Goal: Task Accomplishment & Management: Use online tool/utility

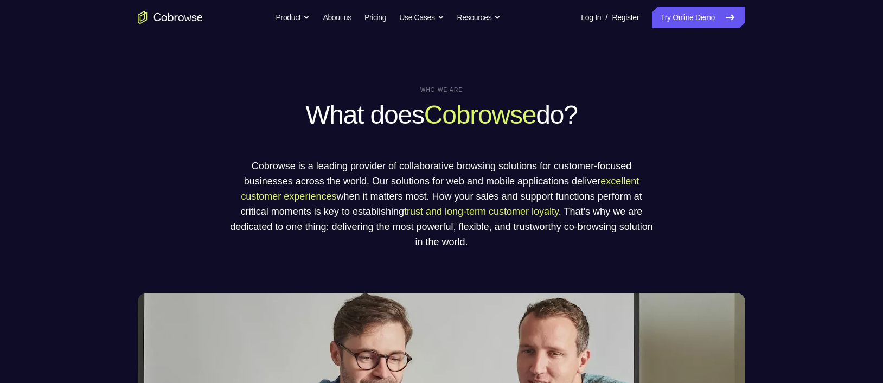
drag, startPoint x: 666, startPoint y: 21, endPoint x: 636, endPoint y: 13, distance: 30.8
click at [666, 21] on link "Try Online Demo" at bounding box center [698, 18] width 93 height 22
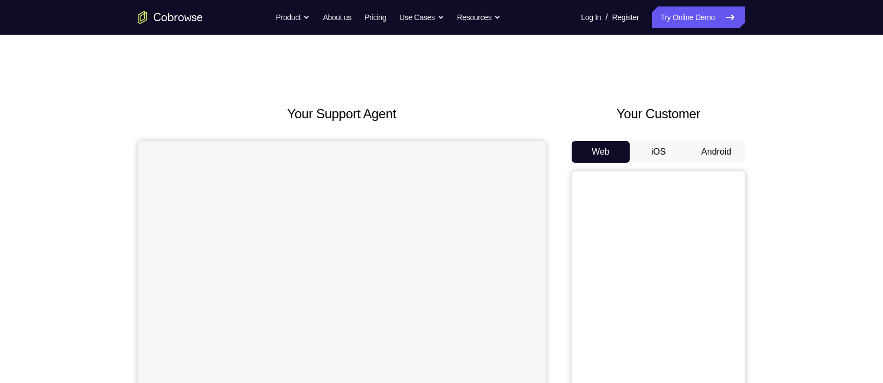
click at [714, 155] on button "Android" at bounding box center [716, 152] width 58 height 22
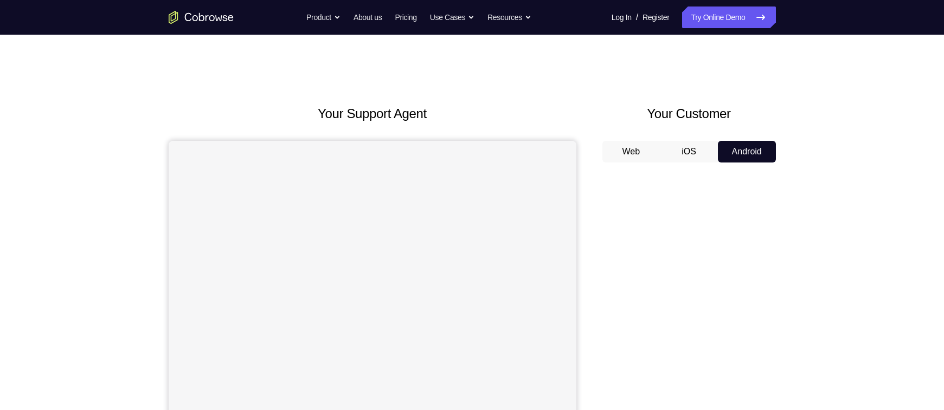
drag, startPoint x: 846, startPoint y: 11, endPoint x: 651, endPoint y: 70, distance: 204.3
click at [651, 70] on div "Your Support Agent Your Customer Web iOS Android Next Steps We’d be happy to gi…" at bounding box center [472, 392] width 694 height 715
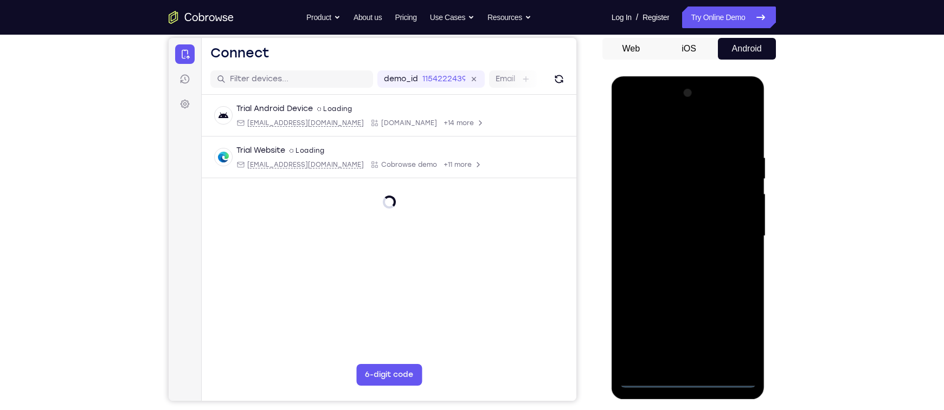
click at [686, 378] on div at bounding box center [688, 237] width 137 height 304
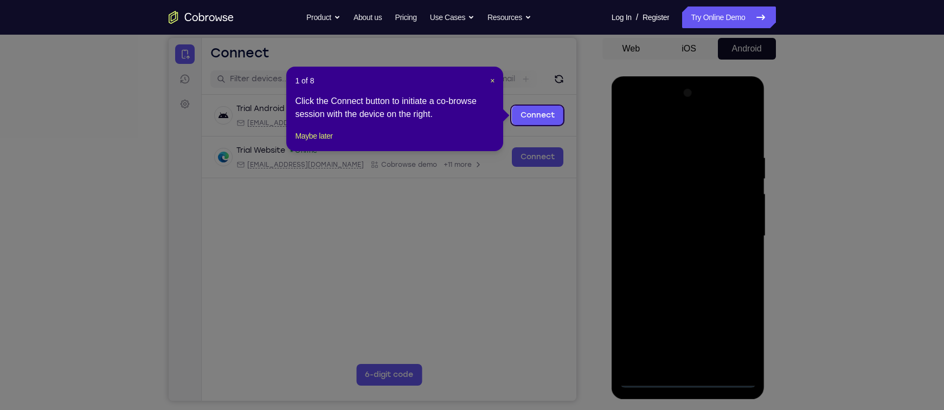
click at [735, 330] on icon at bounding box center [477, 205] width 955 height 410
click at [481, 81] on header "1 of 8 ×" at bounding box center [395, 80] width 200 height 11
click at [492, 80] on span "×" at bounding box center [492, 80] width 4 height 9
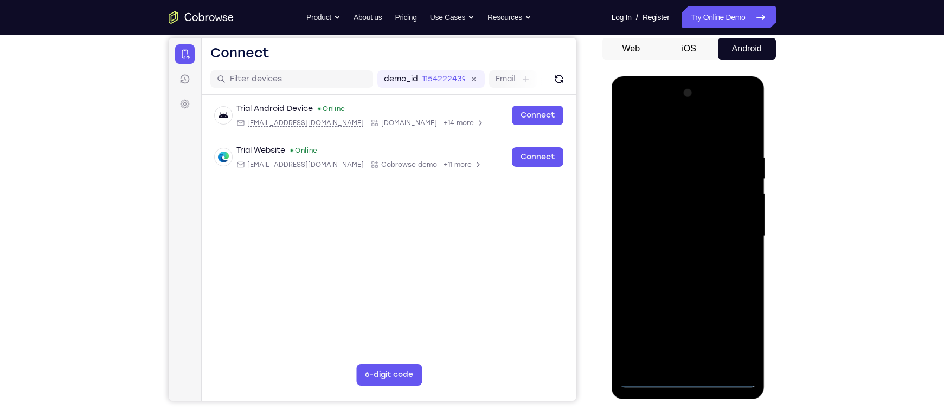
click at [736, 331] on div at bounding box center [688, 237] width 137 height 304
click at [732, 331] on div at bounding box center [688, 237] width 137 height 304
click at [677, 131] on div at bounding box center [688, 237] width 137 height 304
click at [735, 234] on div at bounding box center [688, 237] width 137 height 304
click at [677, 258] on div at bounding box center [688, 237] width 137 height 304
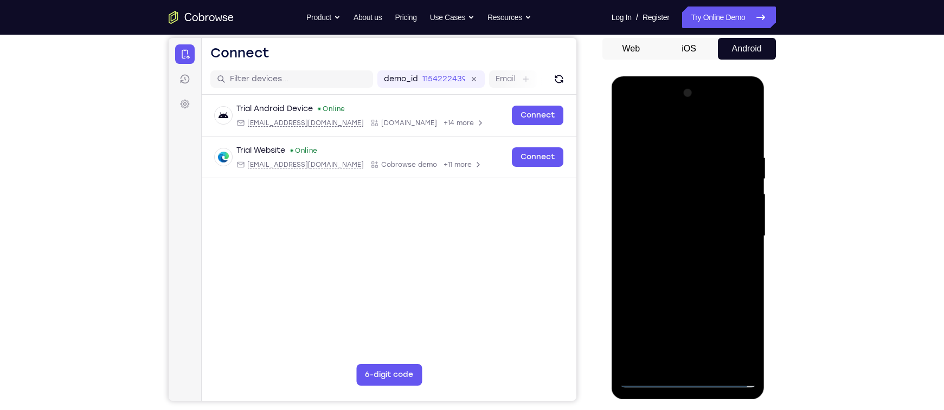
click at [673, 226] on div at bounding box center [688, 237] width 137 height 304
click at [664, 213] on div at bounding box center [688, 237] width 137 height 304
click at [677, 240] on div at bounding box center [688, 237] width 137 height 304
click at [690, 272] on div at bounding box center [688, 237] width 137 height 304
click at [690, 261] on div at bounding box center [688, 237] width 137 height 304
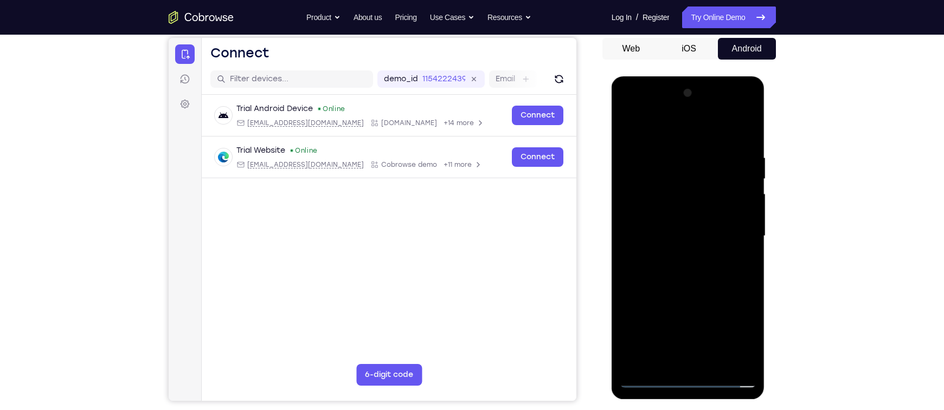
drag, startPoint x: 668, startPoint y: 130, endPoint x: 655, endPoint y: 110, distance: 24.2
click at [655, 110] on div at bounding box center [688, 237] width 137 height 304
click at [681, 355] on div at bounding box center [688, 237] width 137 height 304
click at [681, 267] on div at bounding box center [688, 237] width 137 height 304
click at [743, 145] on div at bounding box center [688, 237] width 137 height 304
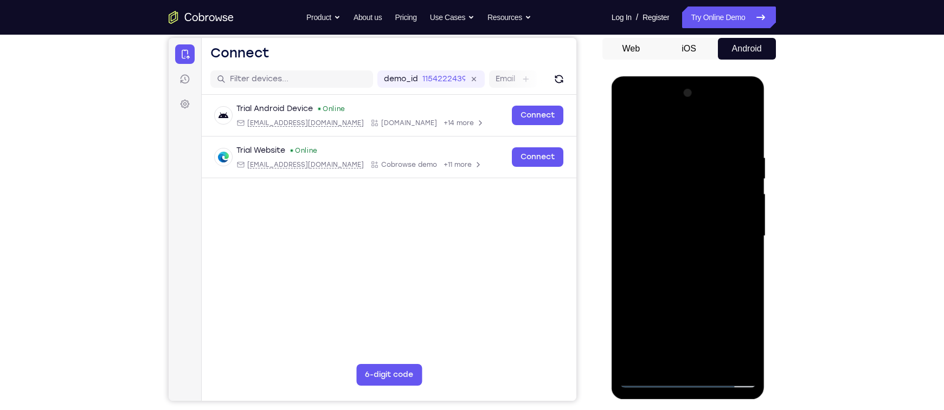
click at [685, 358] on div at bounding box center [688, 237] width 137 height 304
drag, startPoint x: 705, startPoint y: 211, endPoint x: 707, endPoint y: 367, distance: 155.6
click at [707, 367] on div at bounding box center [688, 237] width 137 height 304
click at [749, 138] on div at bounding box center [688, 237] width 137 height 304
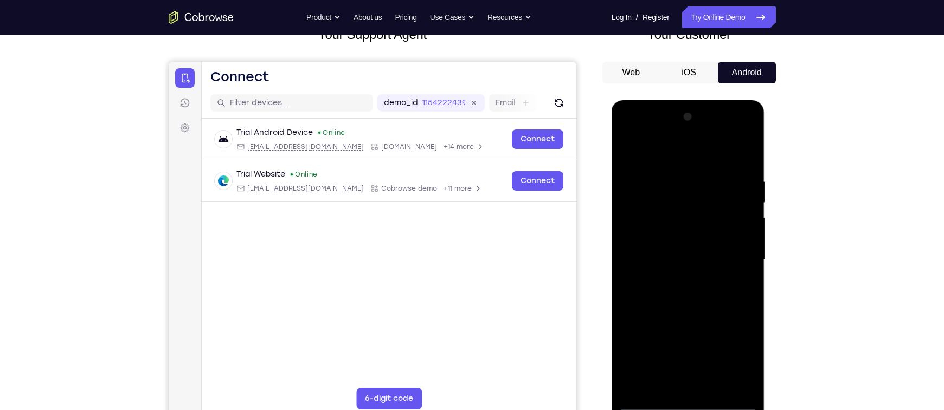
scroll to position [78, 0]
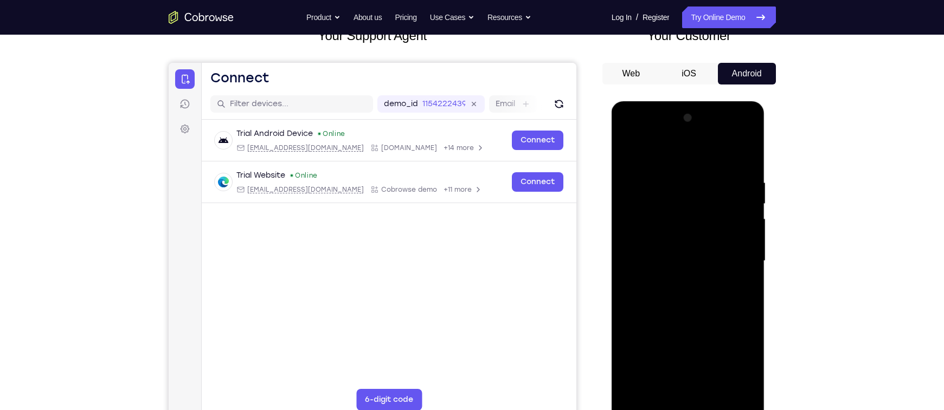
click at [666, 173] on div at bounding box center [688, 262] width 137 height 304
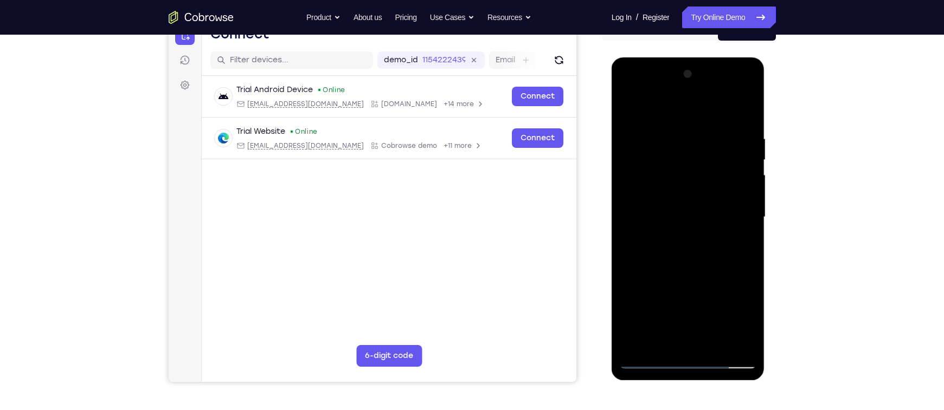
scroll to position [137, 0]
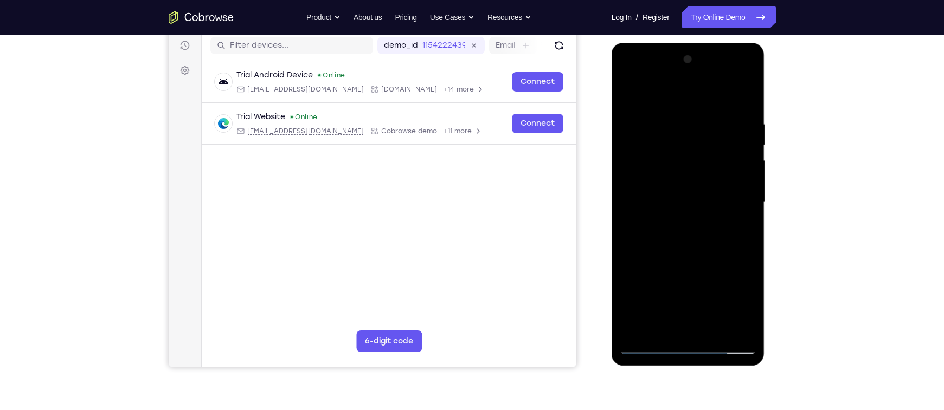
click at [734, 325] on div at bounding box center [688, 203] width 137 height 304
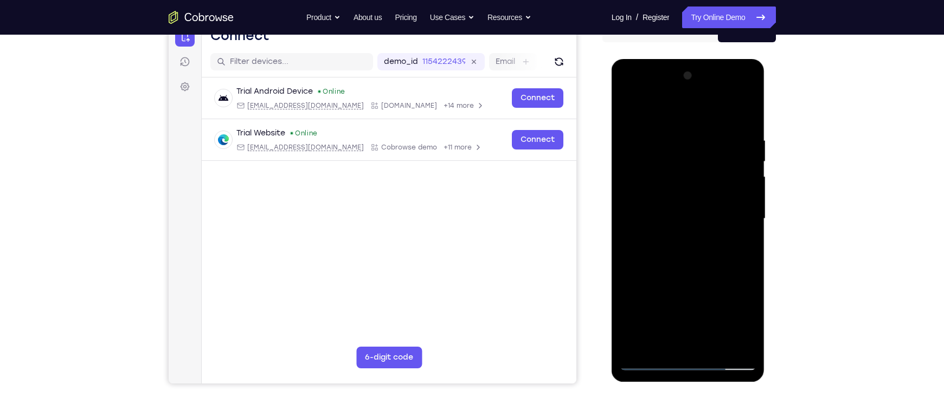
scroll to position [121, 0]
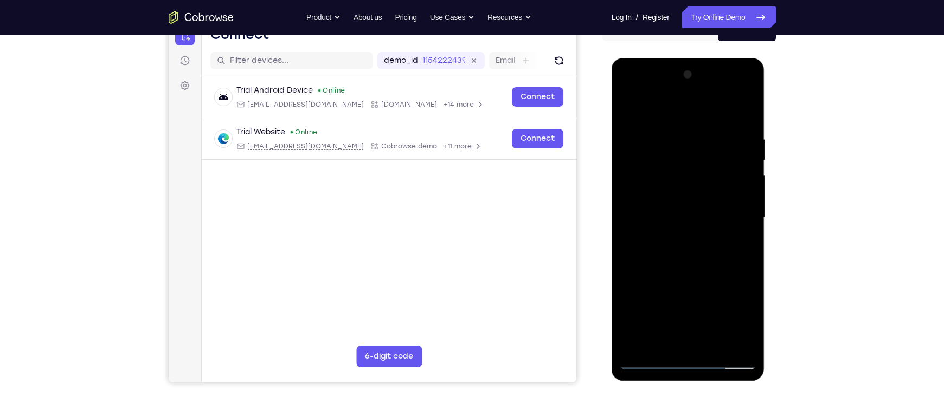
click at [737, 245] on div at bounding box center [688, 218] width 137 height 304
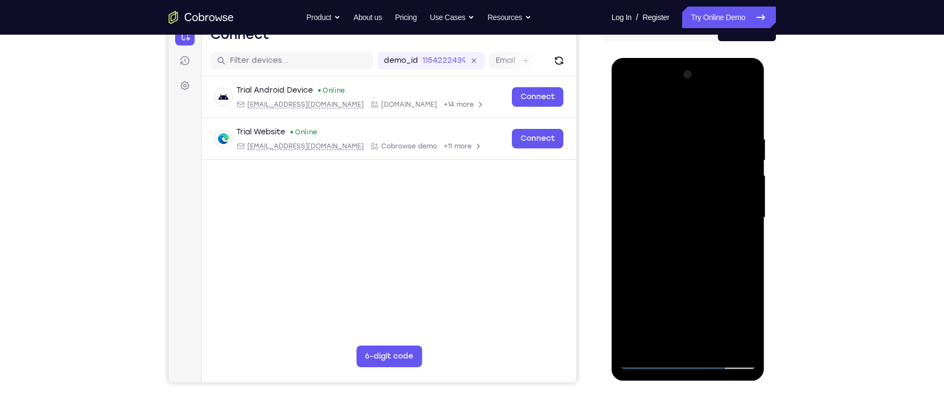
click at [737, 245] on div at bounding box center [688, 218] width 137 height 304
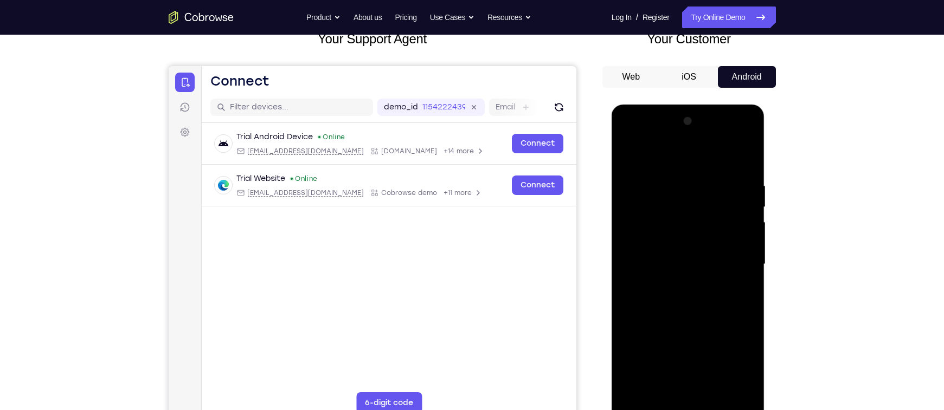
scroll to position [74, 0]
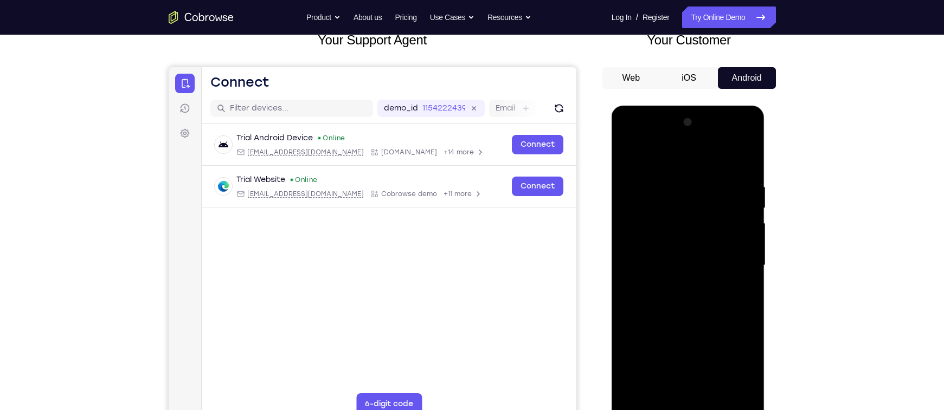
click at [745, 212] on div at bounding box center [688, 266] width 137 height 304
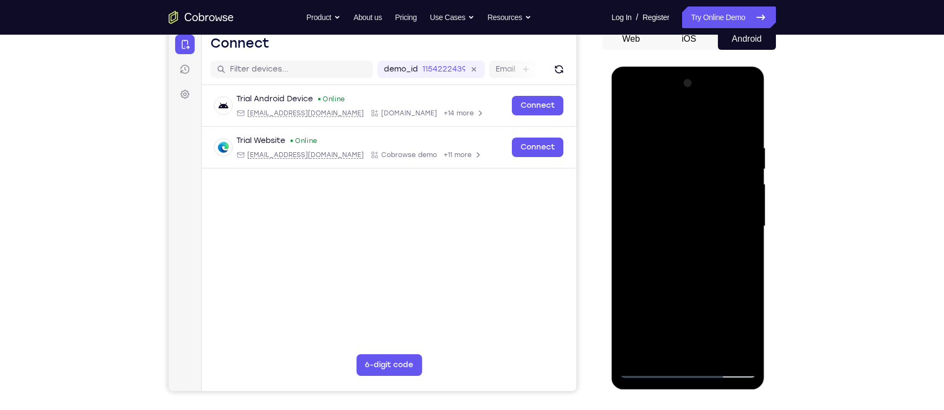
scroll to position [115, 0]
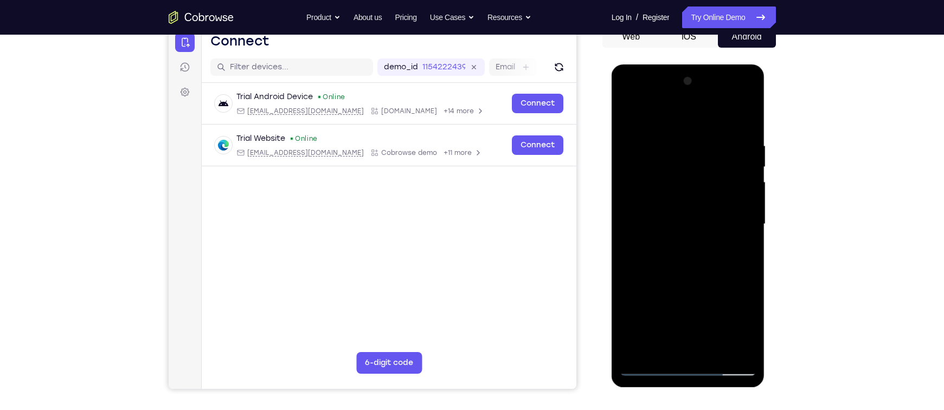
click at [745, 212] on div at bounding box center [688, 225] width 137 height 304
click at [739, 174] on div at bounding box center [688, 225] width 137 height 304
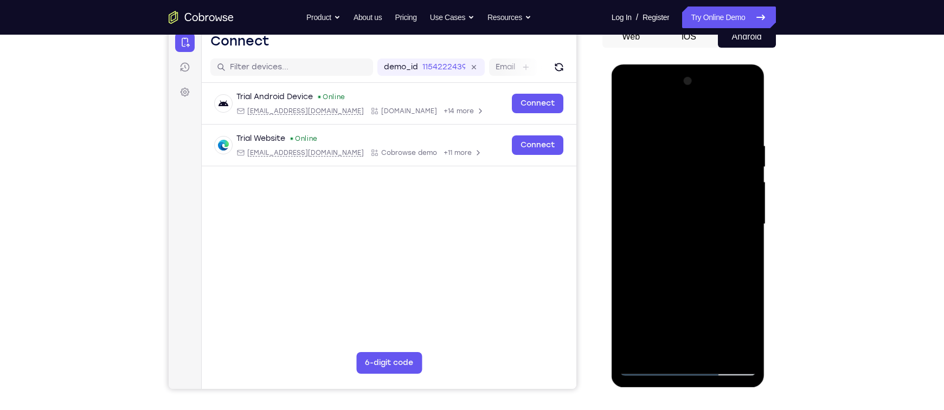
click at [739, 174] on div at bounding box center [688, 225] width 137 height 304
click at [737, 182] on div at bounding box center [688, 225] width 137 height 304
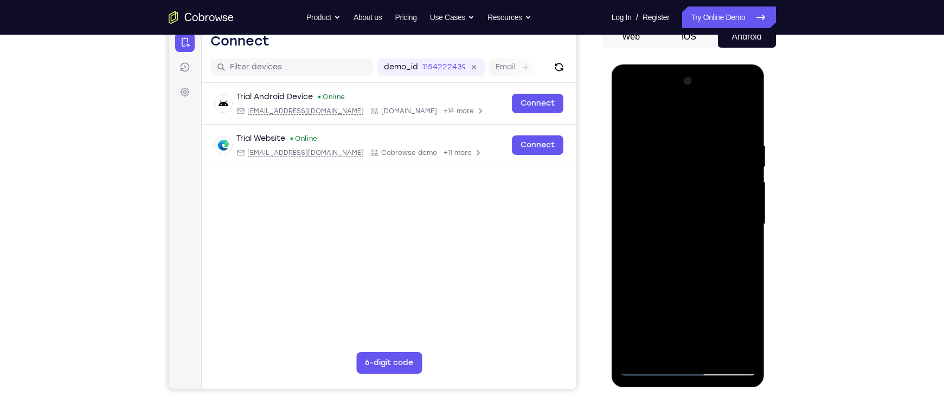
click at [737, 182] on div at bounding box center [688, 225] width 137 height 304
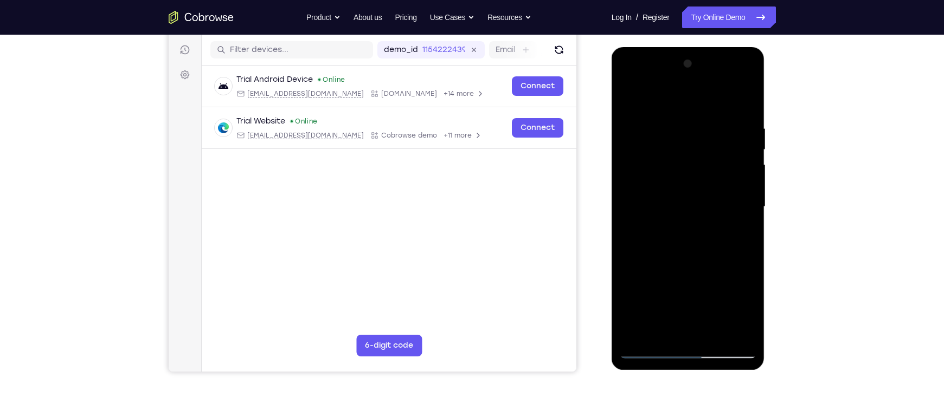
scroll to position [131, 0]
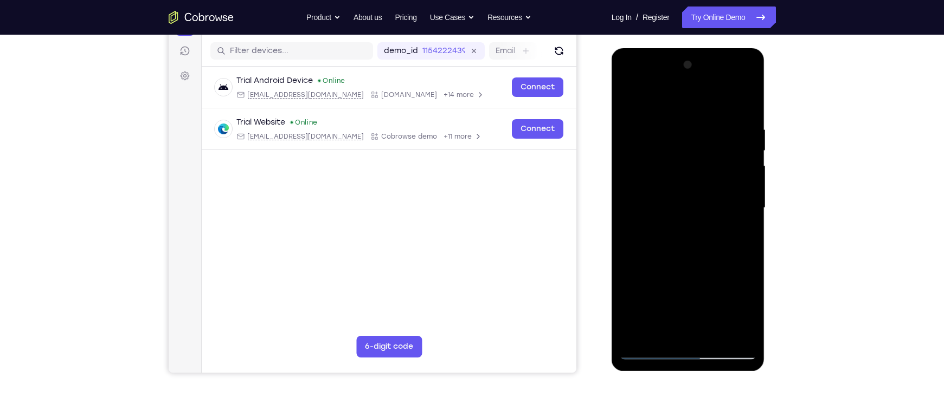
click at [740, 196] on div at bounding box center [688, 208] width 137 height 304
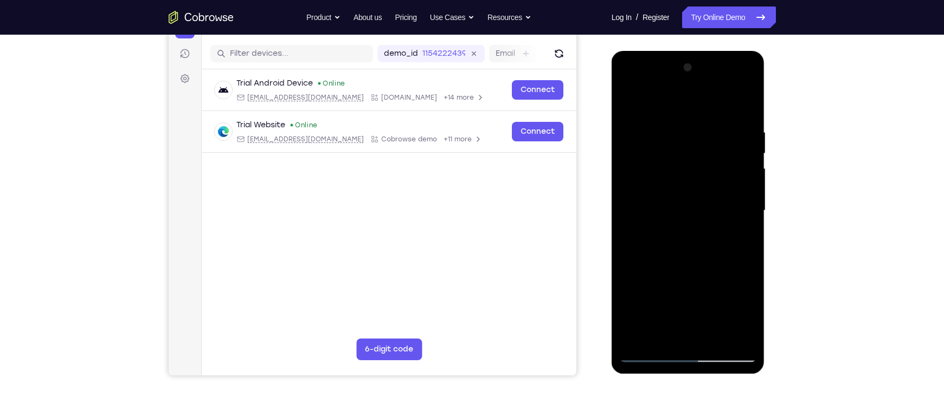
scroll to position [129, 0]
click at [740, 196] on div at bounding box center [688, 211] width 137 height 304
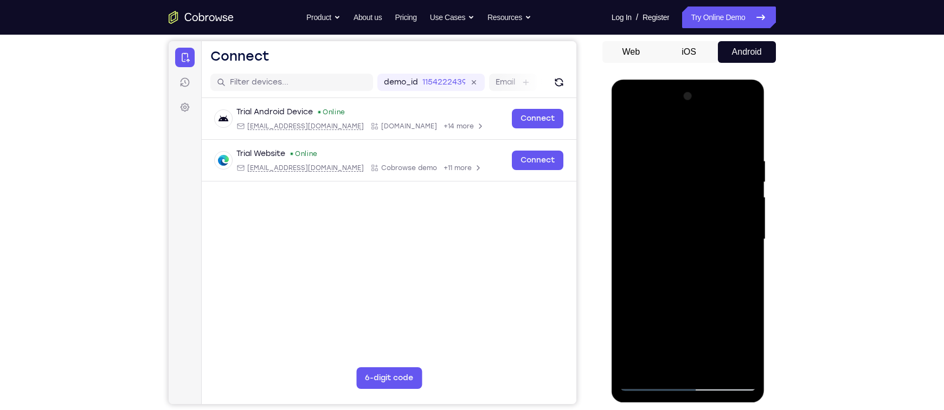
click at [740, 196] on div at bounding box center [688, 240] width 137 height 304
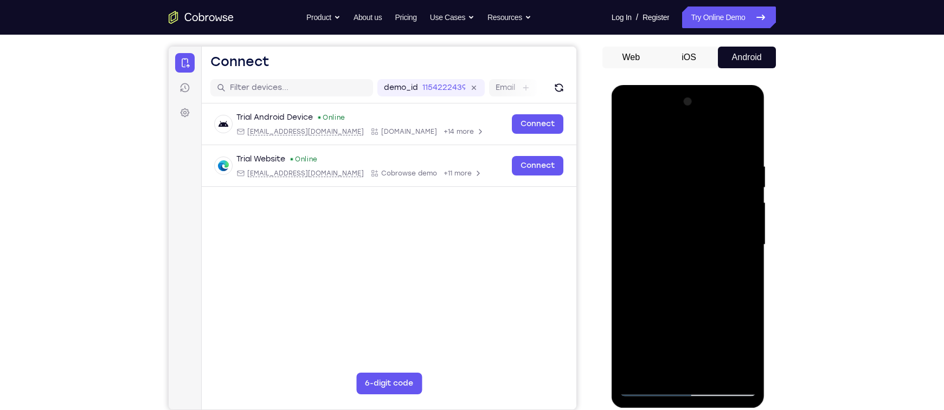
click at [740, 196] on div at bounding box center [688, 245] width 137 height 304
click at [741, 139] on div at bounding box center [688, 245] width 137 height 304
drag, startPoint x: 710, startPoint y: 181, endPoint x: 718, endPoint y: 290, distance: 109.3
click at [718, 290] on div at bounding box center [688, 245] width 137 height 304
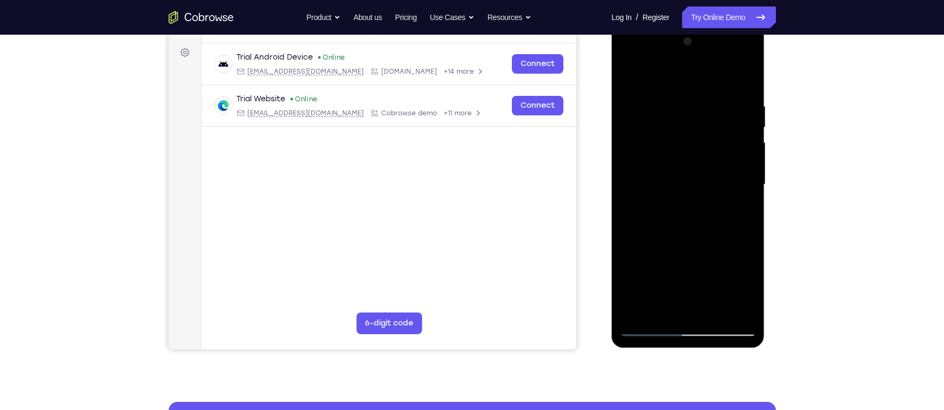
scroll to position [140, 0]
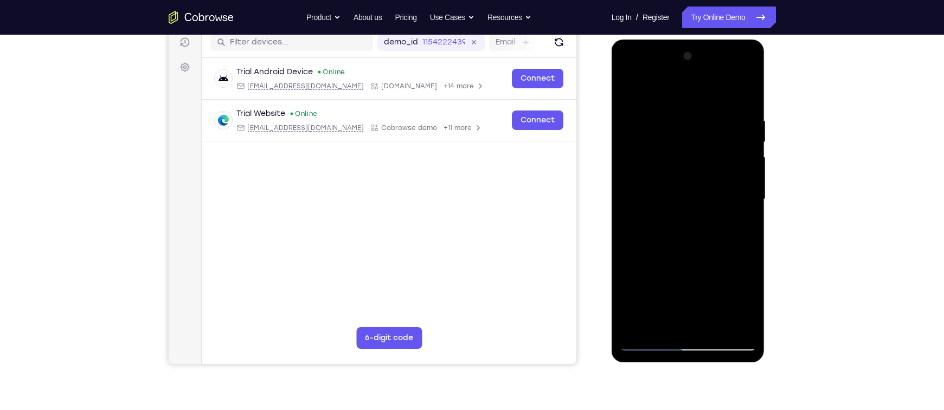
click at [741, 114] on div at bounding box center [688, 200] width 137 height 304
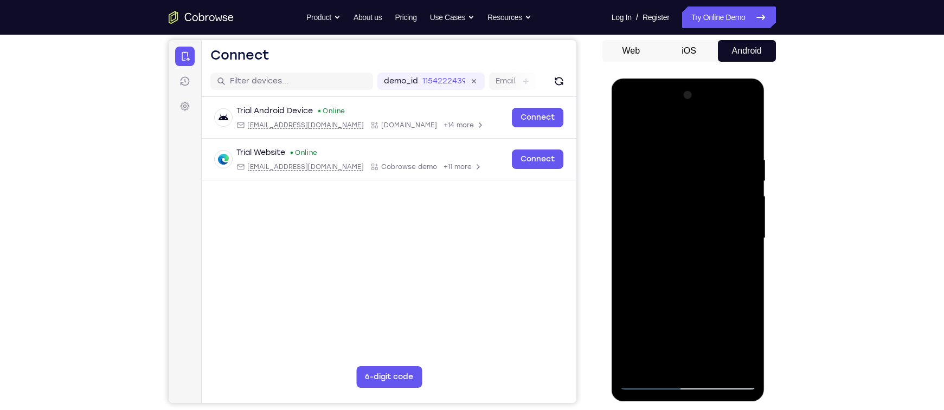
scroll to position [102, 0]
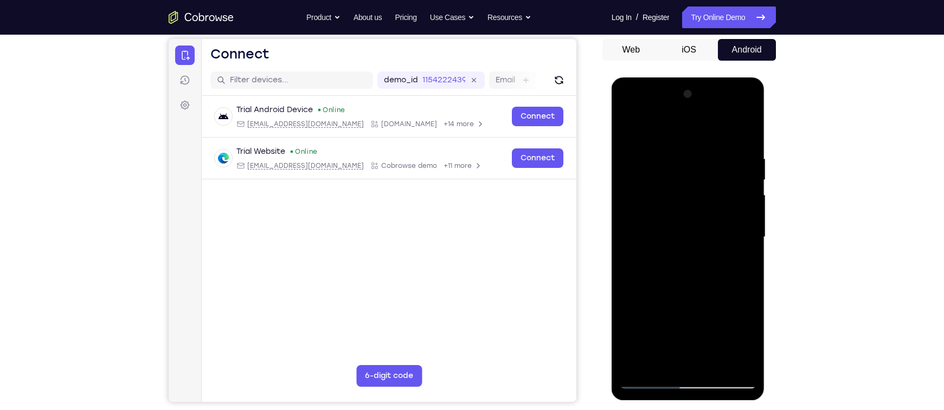
click at [746, 132] on div at bounding box center [688, 238] width 137 height 304
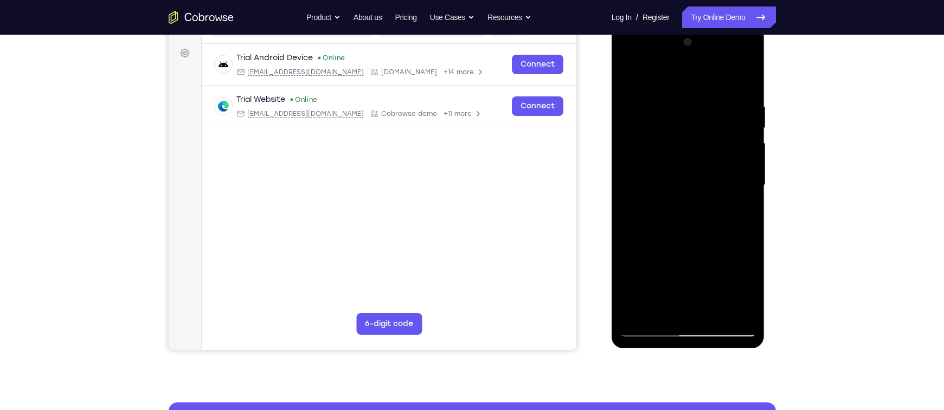
scroll to position [157, 0]
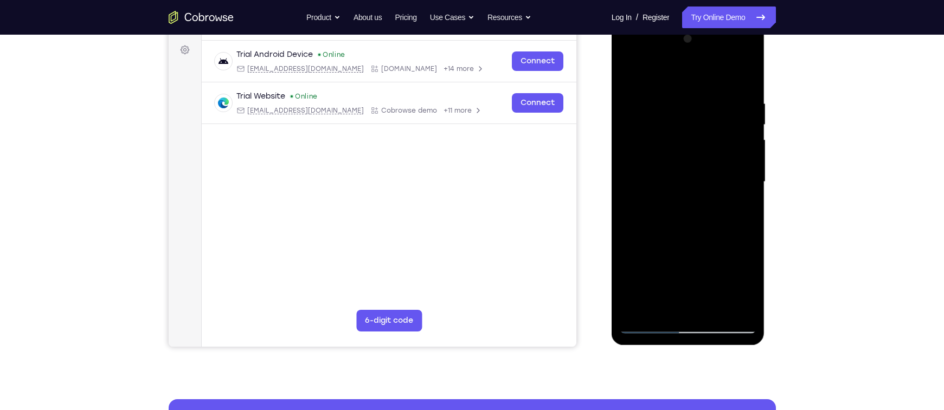
click at [716, 311] on div at bounding box center [688, 182] width 137 height 304
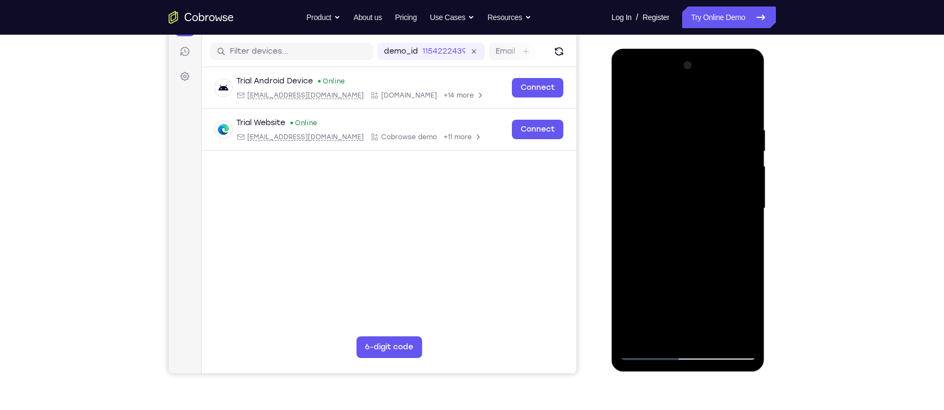
scroll to position [130, 0]
click at [685, 269] on div at bounding box center [688, 209] width 137 height 304
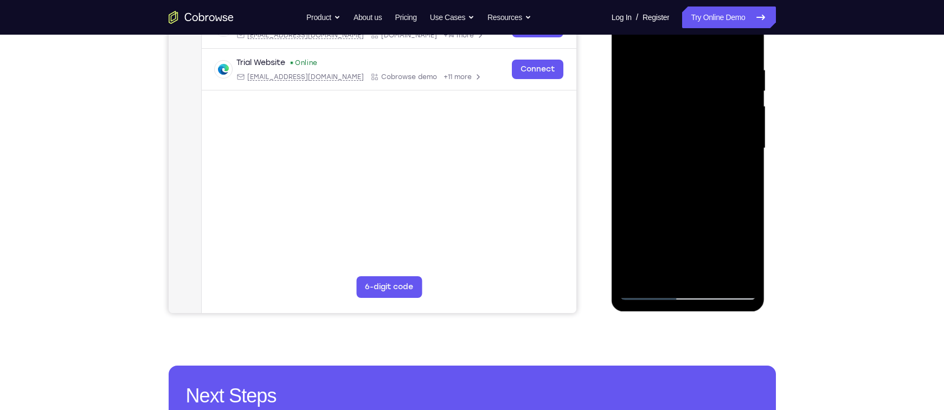
scroll to position [191, 0]
drag, startPoint x: 685, startPoint y: 239, endPoint x: 666, endPoint y: 171, distance: 70.4
click at [666, 171] on div at bounding box center [688, 148] width 137 height 304
drag, startPoint x: 702, startPoint y: 261, endPoint x: 673, endPoint y: 222, distance: 49.2
click at [673, 222] on div at bounding box center [688, 148] width 137 height 304
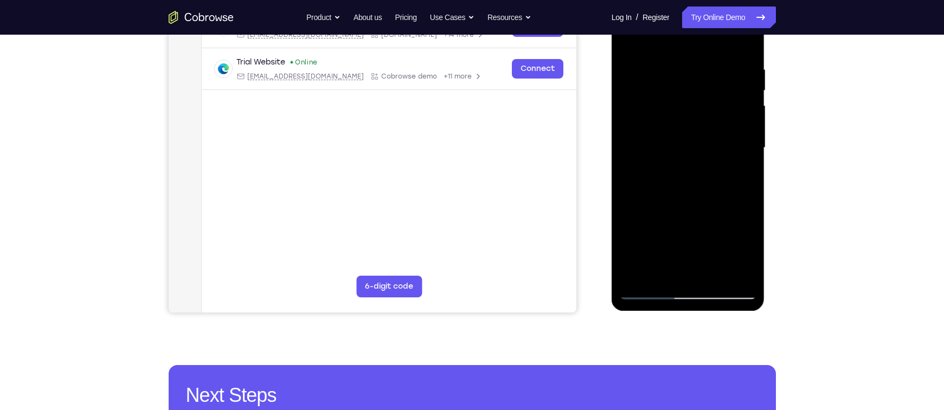
click at [665, 220] on div at bounding box center [688, 148] width 137 height 304
click at [661, 271] on div at bounding box center [688, 148] width 137 height 304
click at [739, 172] on div at bounding box center [688, 148] width 137 height 304
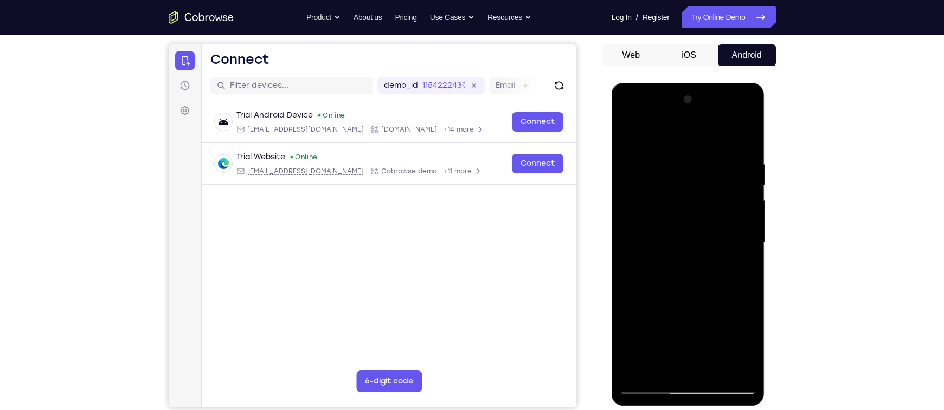
scroll to position [96, 0]
click at [631, 134] on div at bounding box center [688, 244] width 137 height 304
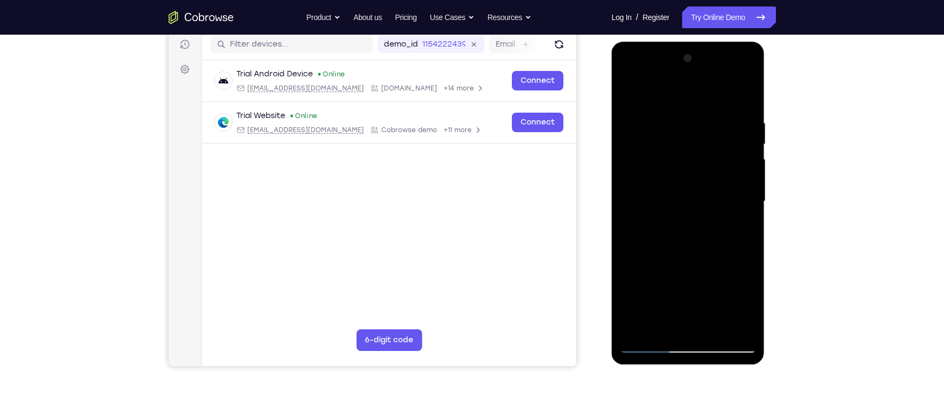
scroll to position [133, 0]
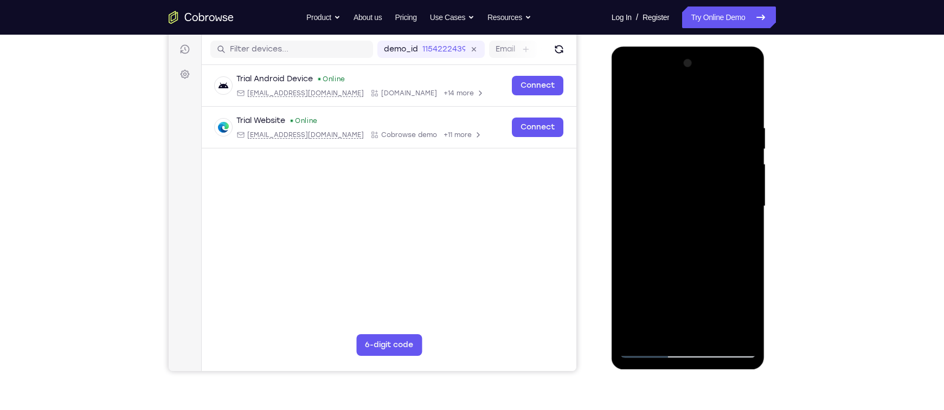
click at [684, 185] on div at bounding box center [688, 207] width 137 height 304
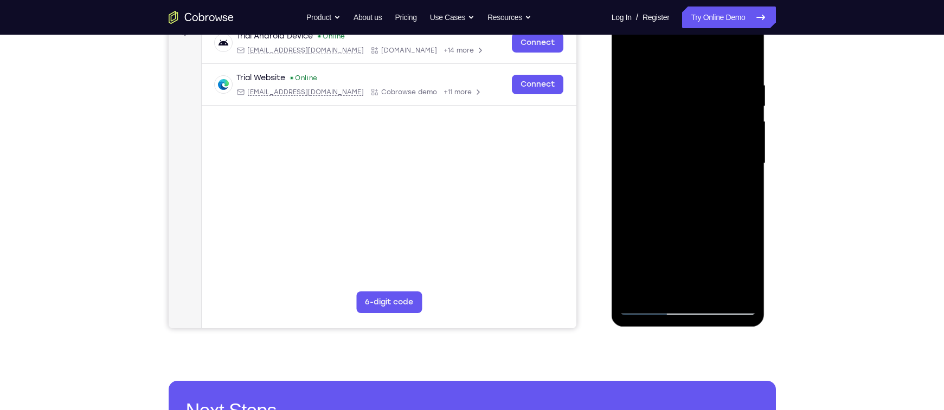
click at [669, 266] on div at bounding box center [688, 164] width 137 height 304
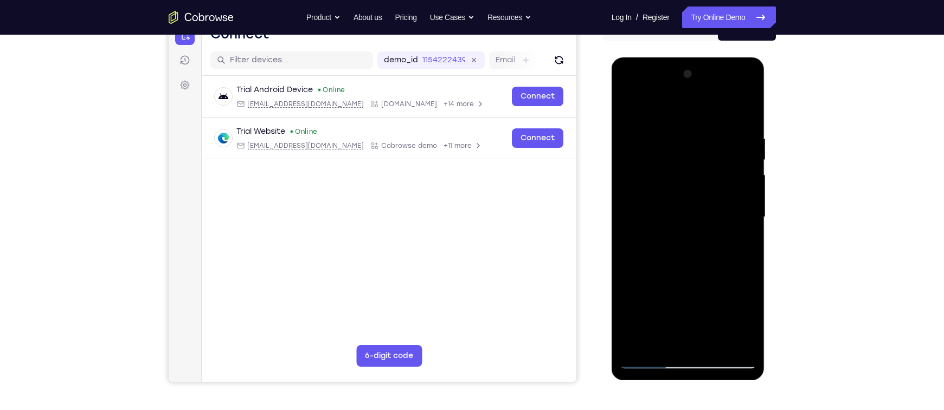
scroll to position [118, 0]
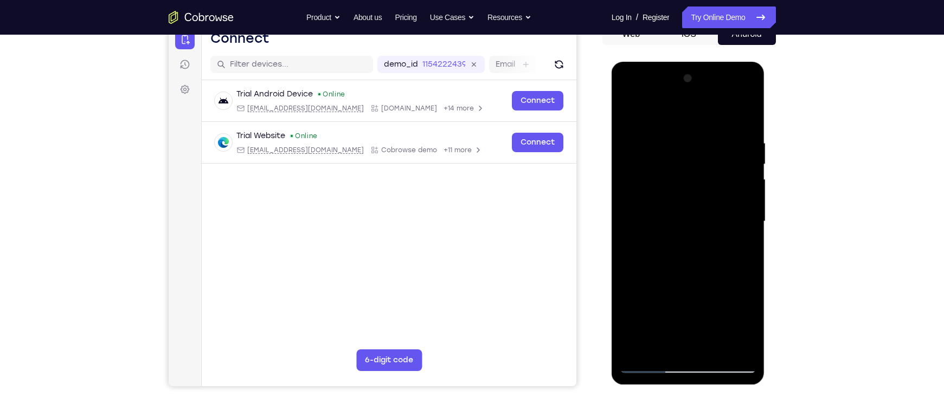
click at [628, 111] on div at bounding box center [688, 222] width 137 height 304
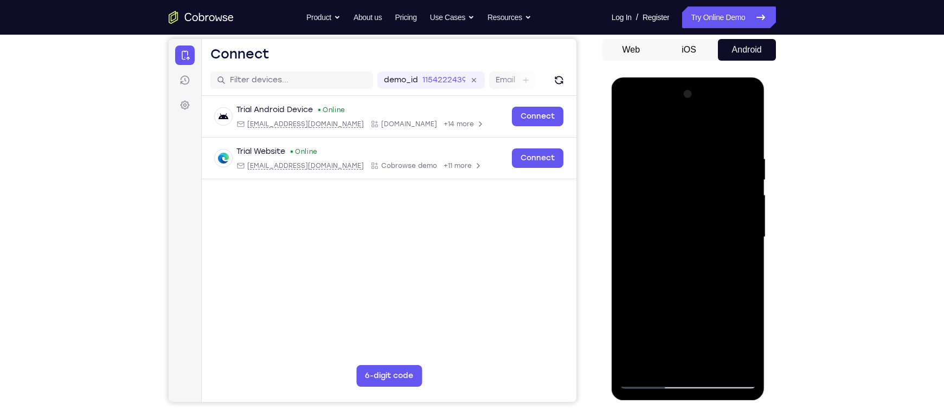
scroll to position [101, 0]
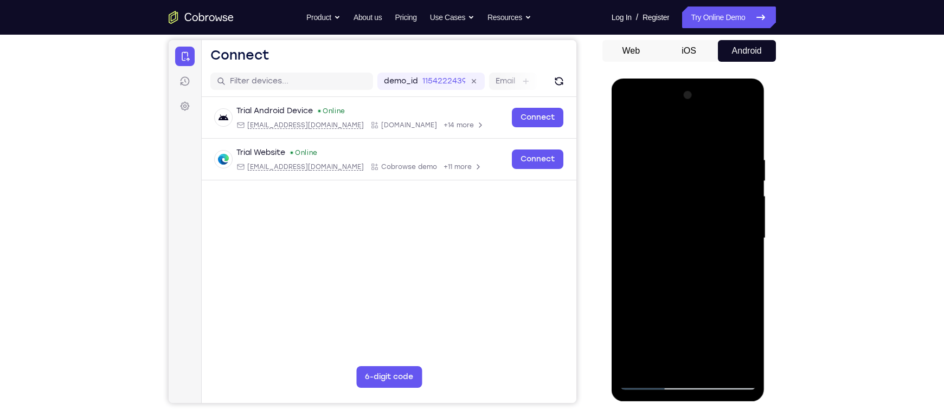
drag, startPoint x: 680, startPoint y: 227, endPoint x: 671, endPoint y: 277, distance: 50.7
click at [671, 277] on div at bounding box center [688, 239] width 137 height 304
drag, startPoint x: 679, startPoint y: 235, endPoint x: 671, endPoint y: 319, distance: 84.4
click at [671, 319] on div at bounding box center [688, 239] width 137 height 304
click at [673, 242] on div at bounding box center [688, 239] width 137 height 304
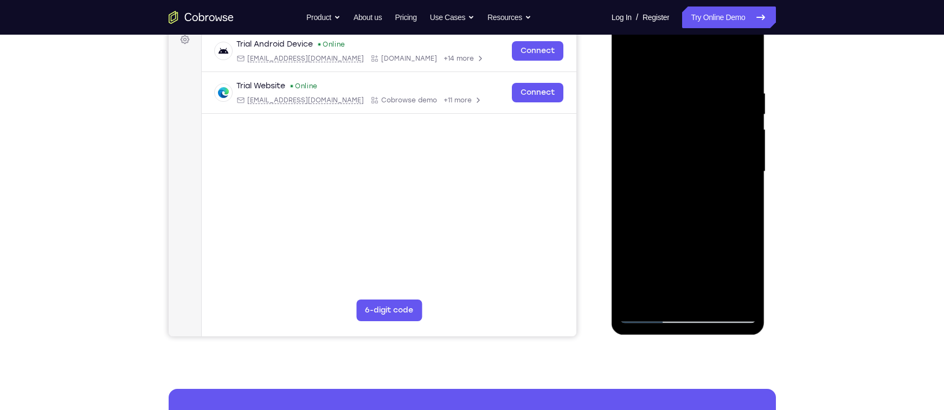
scroll to position [169, 0]
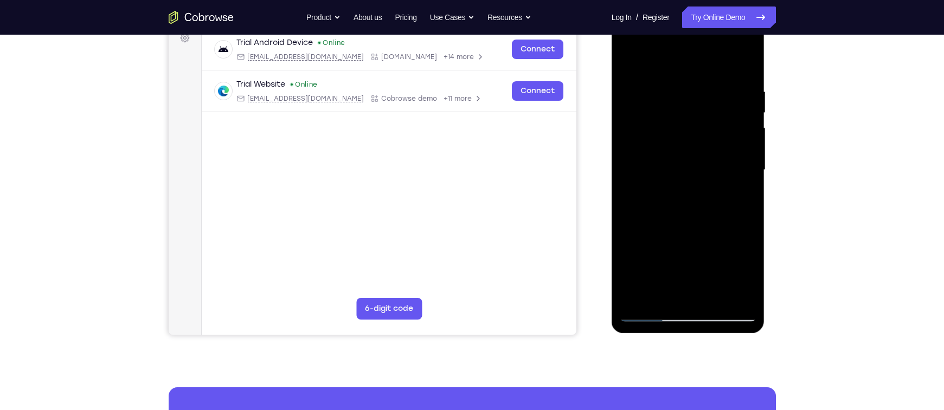
click at [676, 292] on div at bounding box center [688, 170] width 137 height 304
click at [661, 294] on div at bounding box center [688, 170] width 137 height 304
click at [746, 261] on div at bounding box center [688, 170] width 137 height 304
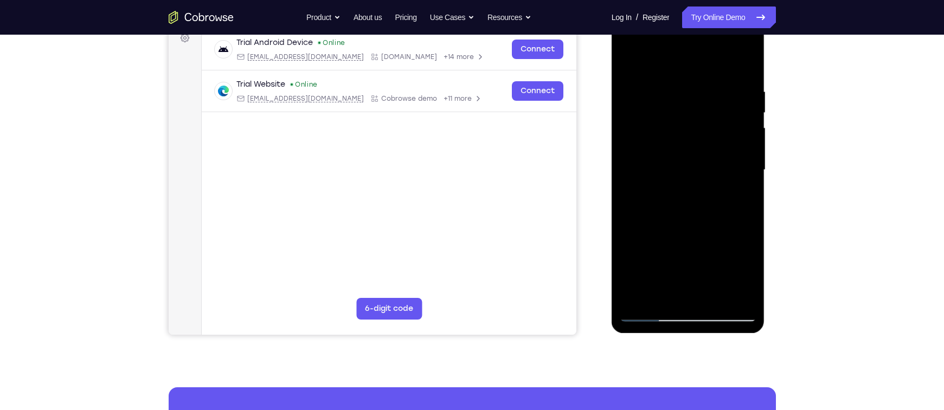
click at [746, 261] on div at bounding box center [688, 170] width 137 height 304
click at [738, 189] on div at bounding box center [688, 170] width 137 height 304
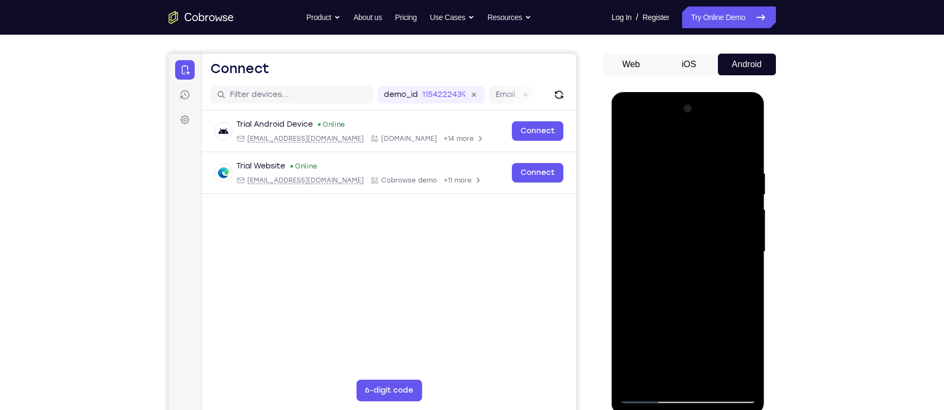
scroll to position [81, 0]
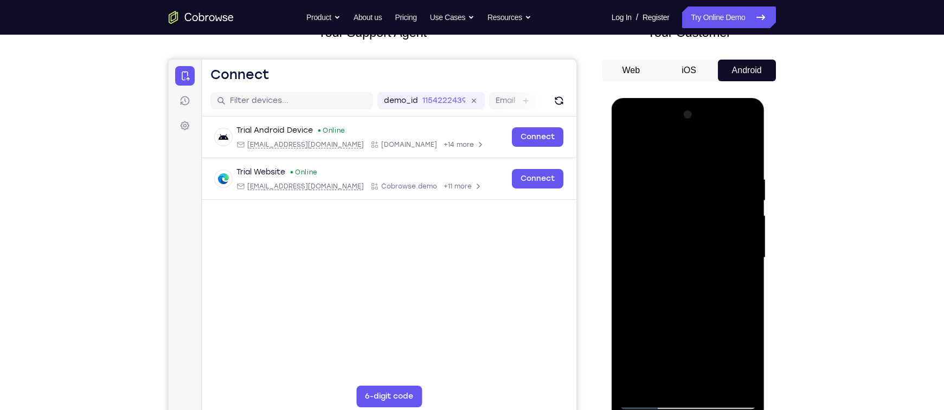
click at [628, 147] on div at bounding box center [688, 258] width 137 height 304
drag, startPoint x: 724, startPoint y: 193, endPoint x: 643, endPoint y: 191, distance: 81.3
click at [643, 191] on div at bounding box center [688, 258] width 137 height 304
click at [630, 146] on div at bounding box center [688, 258] width 137 height 304
click at [676, 173] on div at bounding box center [688, 258] width 137 height 304
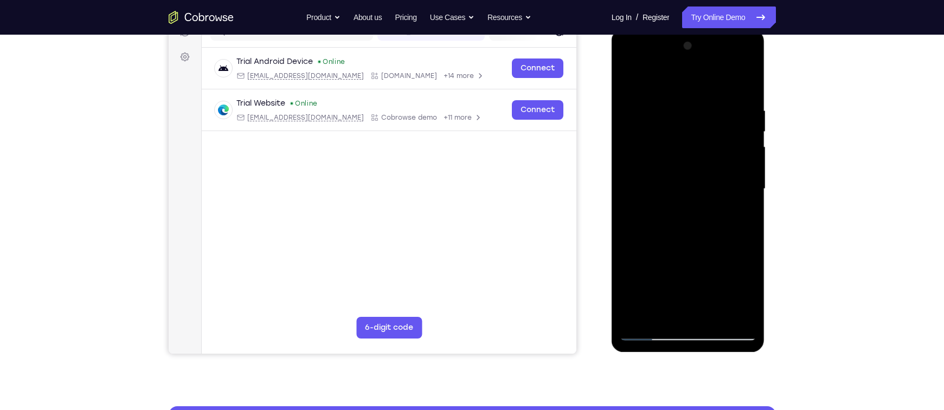
scroll to position [151, 0]
click at [668, 311] on div at bounding box center [688, 189] width 137 height 304
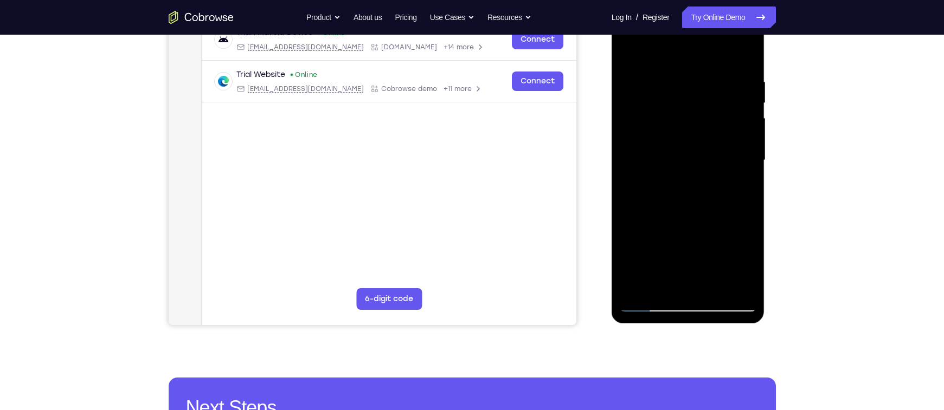
scroll to position [178, 0]
click at [702, 166] on div at bounding box center [688, 161] width 137 height 304
click at [712, 284] on div at bounding box center [688, 161] width 137 height 304
click at [737, 284] on div at bounding box center [688, 161] width 137 height 304
drag, startPoint x: 740, startPoint y: 285, endPoint x: 713, endPoint y: 229, distance: 61.8
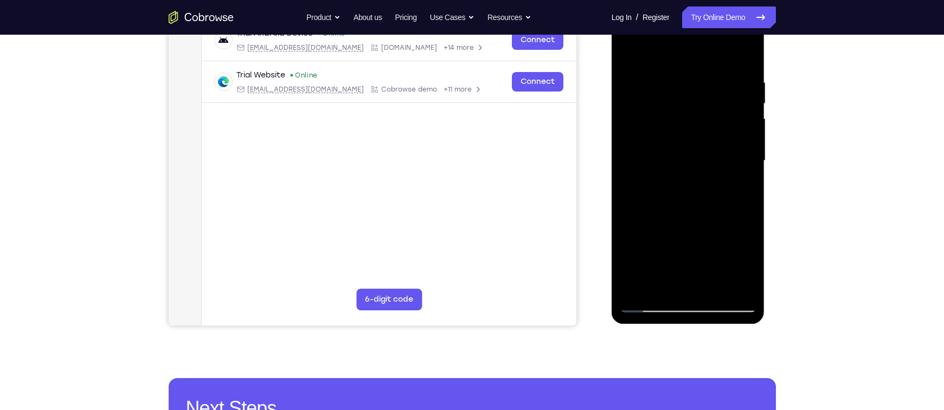
click at [713, 229] on div at bounding box center [688, 161] width 137 height 304
click at [732, 285] on div at bounding box center [688, 161] width 137 height 304
click at [742, 241] on div at bounding box center [688, 161] width 137 height 304
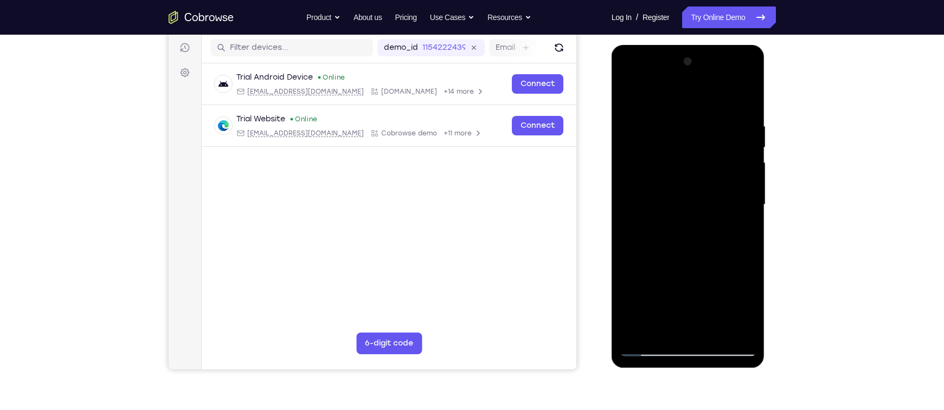
click at [740, 221] on div at bounding box center [688, 205] width 137 height 304
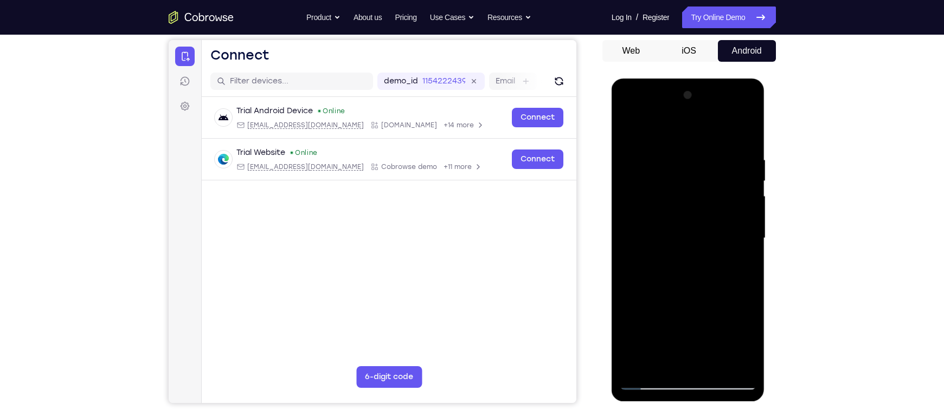
scroll to position [100, 0]
click at [744, 133] on div at bounding box center [688, 239] width 137 height 304
drag, startPoint x: 709, startPoint y: 148, endPoint x: 700, endPoint y: 289, distance: 141.3
click at [700, 289] on div at bounding box center [688, 239] width 137 height 304
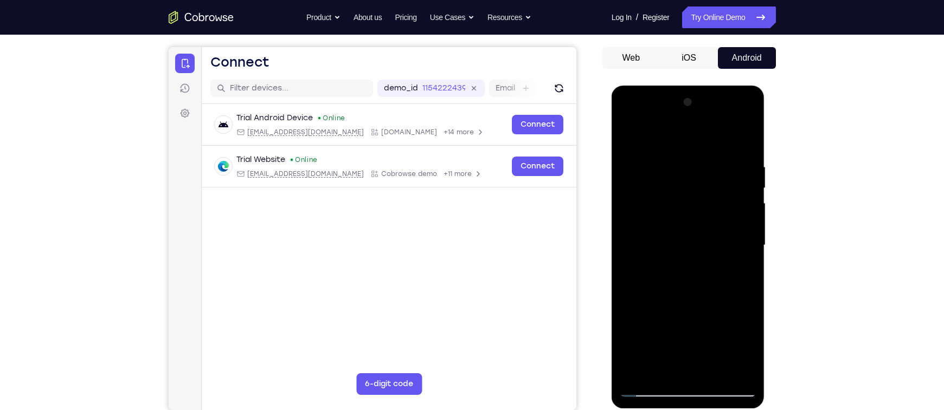
scroll to position [137, 0]
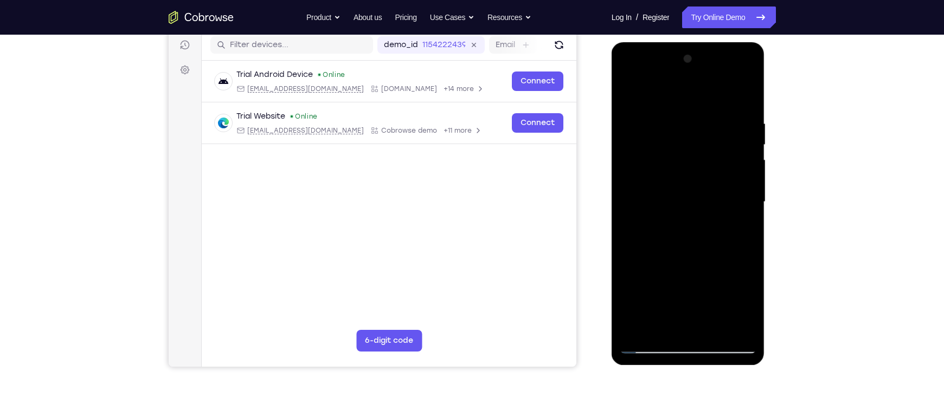
drag, startPoint x: 706, startPoint y: 166, endPoint x: 723, endPoint y: 306, distance: 141.4
click at [723, 306] on div at bounding box center [688, 202] width 137 height 304
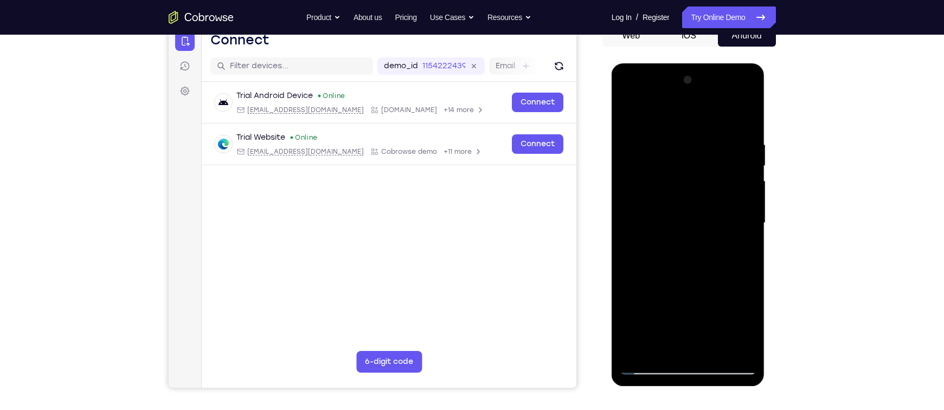
scroll to position [115, 0]
click at [673, 137] on div at bounding box center [688, 224] width 137 height 304
click at [750, 238] on div at bounding box center [688, 224] width 137 height 304
click at [746, 226] on div at bounding box center [688, 224] width 137 height 304
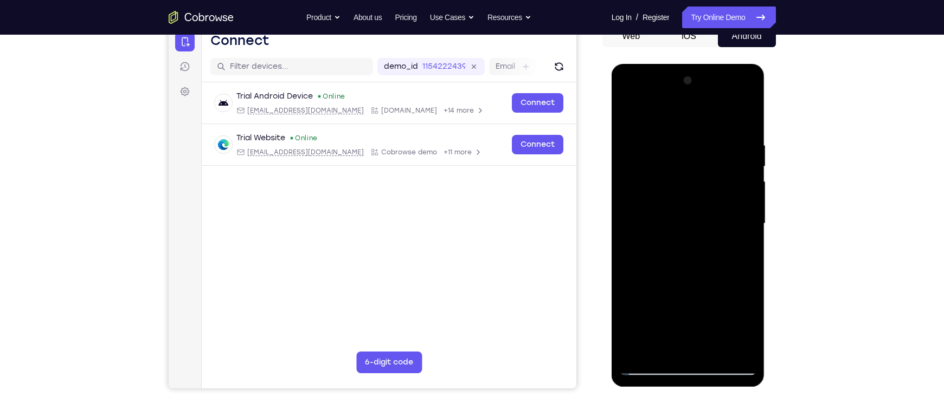
click at [746, 226] on div at bounding box center [688, 224] width 137 height 304
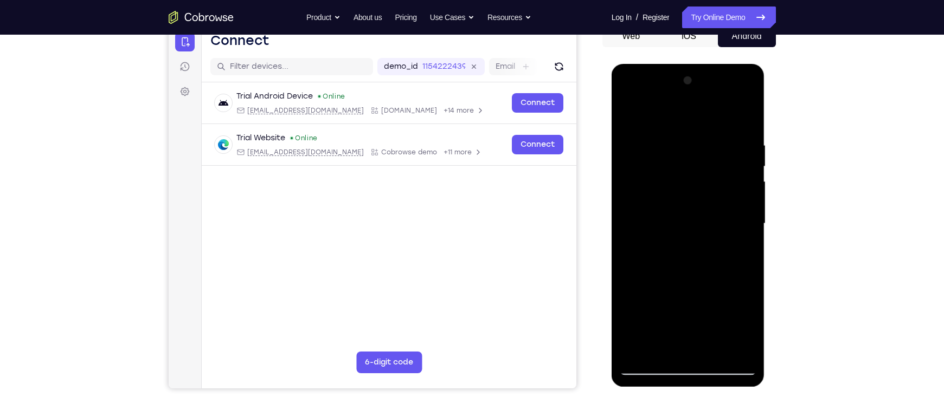
scroll to position [150, 0]
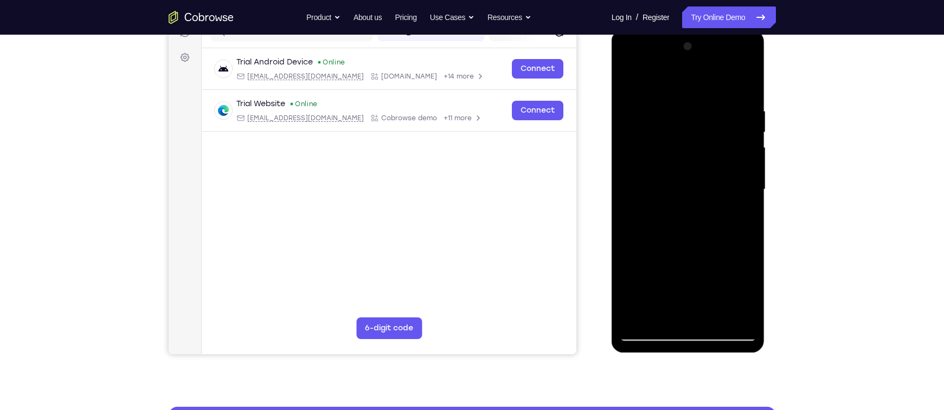
click at [741, 235] on div at bounding box center [688, 190] width 137 height 304
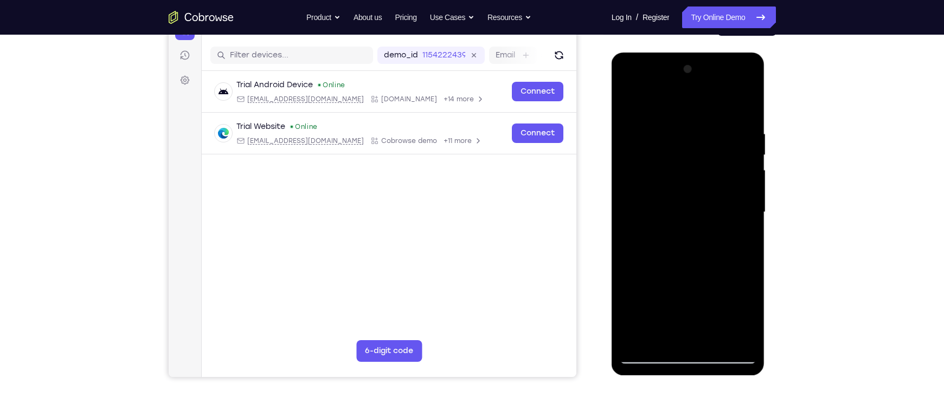
scroll to position [126, 0]
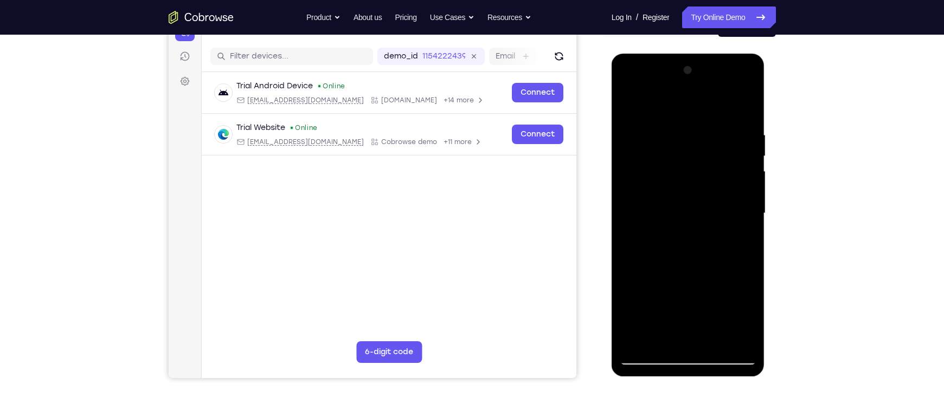
click at [741, 231] on div at bounding box center [688, 214] width 137 height 304
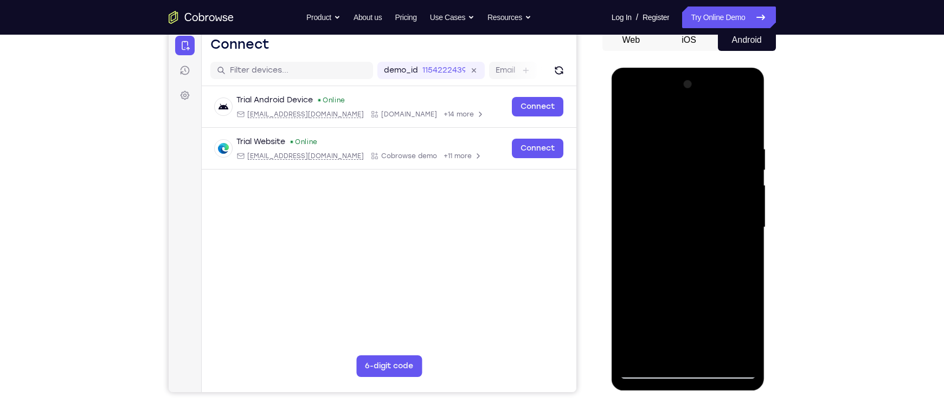
scroll to position [111, 0]
click at [746, 68] on div at bounding box center [688, 68] width 153 height 0
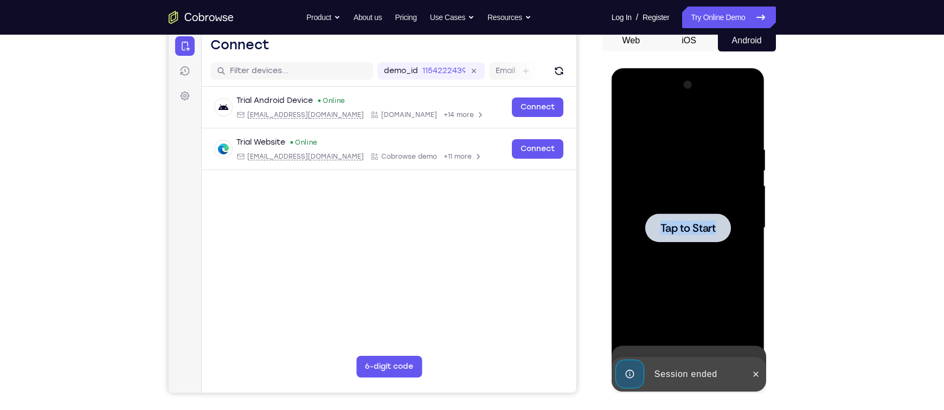
click at [746, 208] on div at bounding box center [688, 228] width 137 height 304
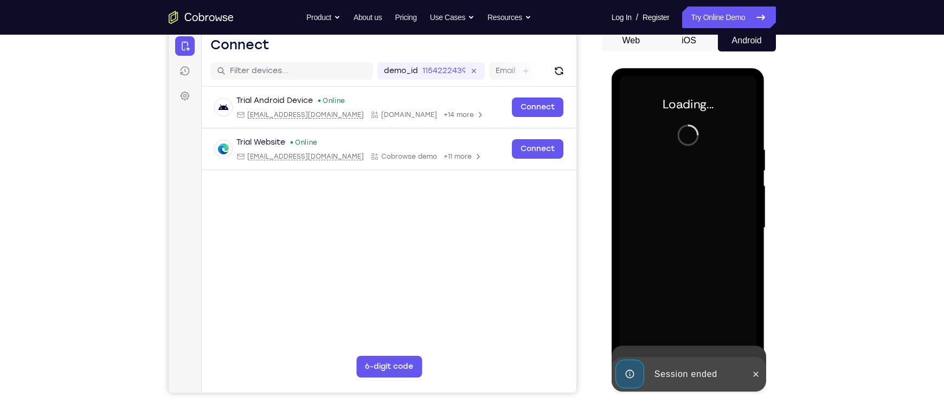
click at [746, 208] on div at bounding box center [688, 228] width 137 height 304
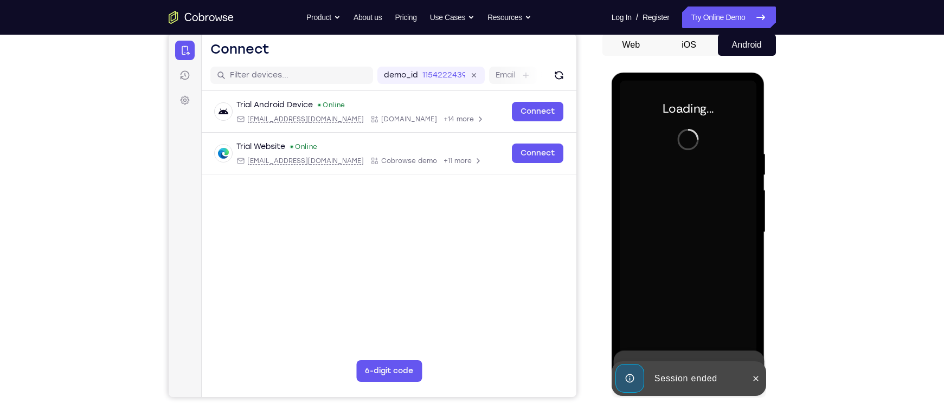
scroll to position [106, 0]
